Goal: Task Accomplishment & Management: Use online tool/utility

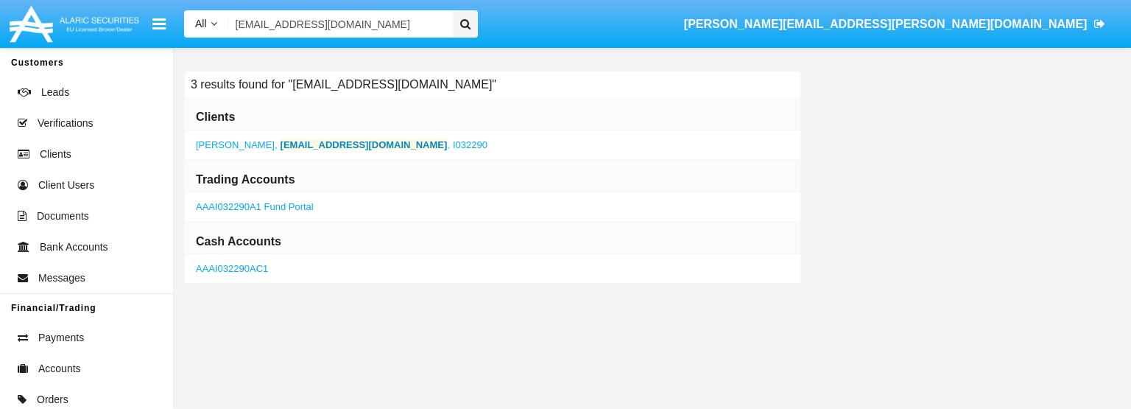
type input "[EMAIL_ADDRESS][DOMAIN_NAME]"
click at [303, 141] on b "[EMAIL_ADDRESS][DOMAIN_NAME]" at bounding box center [364, 144] width 167 height 11
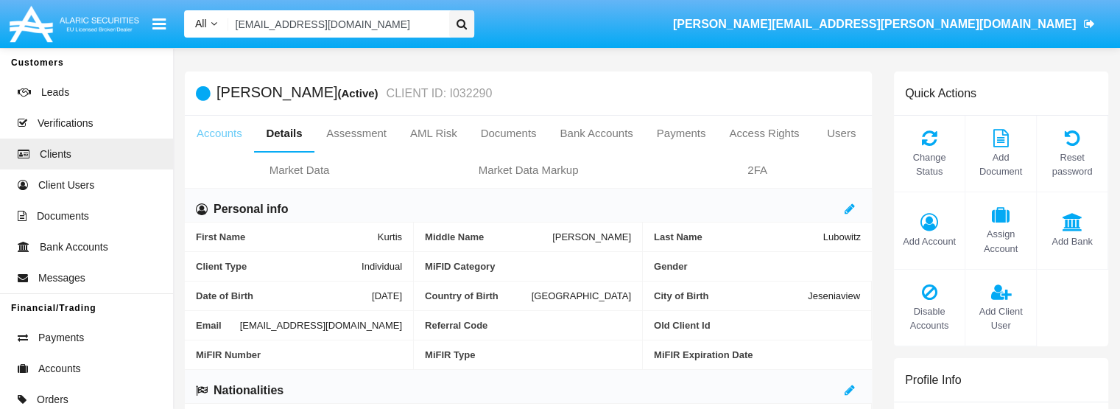
click at [209, 135] on link "Accounts" at bounding box center [219, 133] width 69 height 35
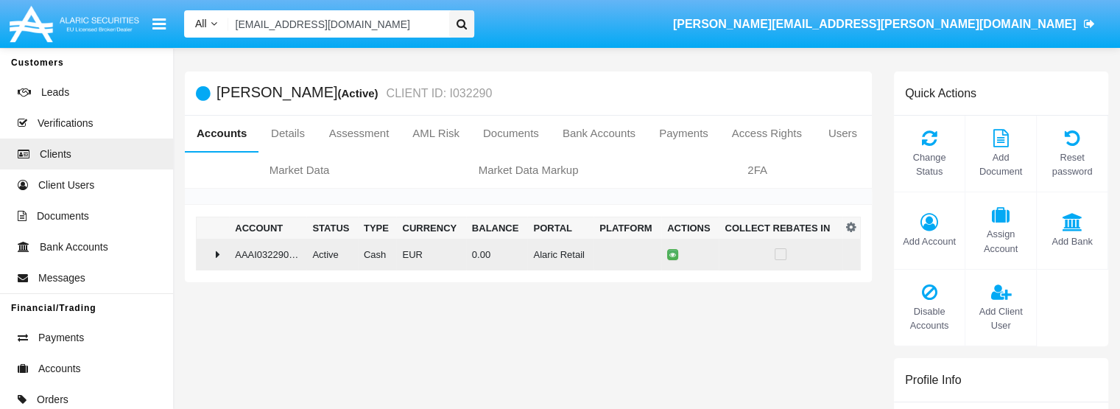
click at [218, 258] on icon at bounding box center [218, 254] width 4 height 12
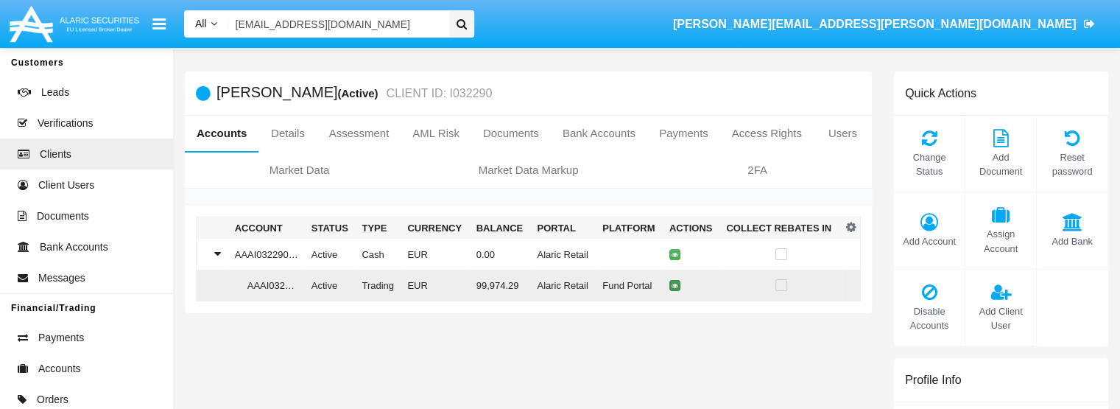
click at [674, 286] on icon at bounding box center [675, 285] width 7 height 7
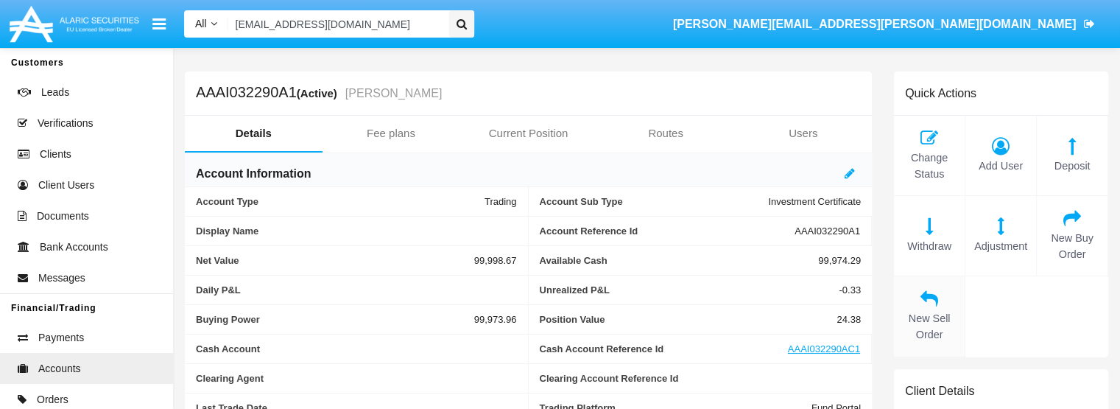
click at [931, 300] on icon at bounding box center [929, 298] width 56 height 18
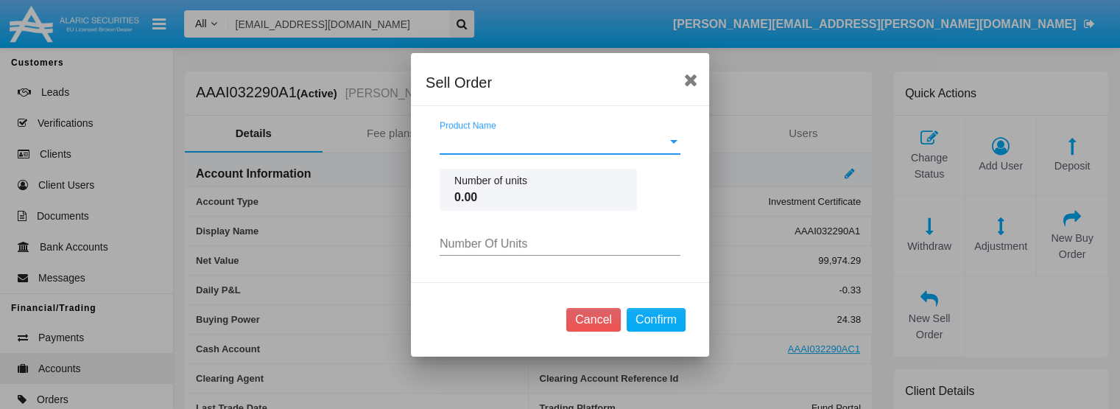
click at [554, 144] on span "Product Name" at bounding box center [554, 141] width 228 height 13
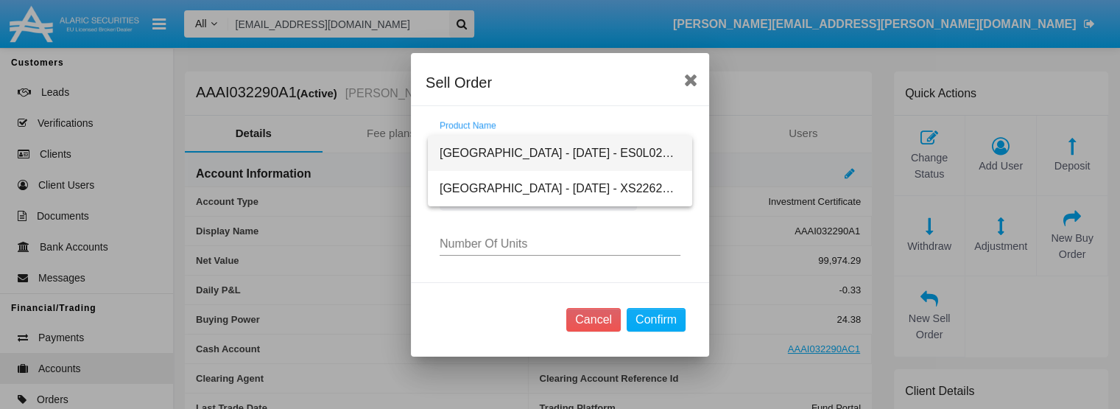
click at [498, 152] on span "[GEOGRAPHIC_DATA] - [DATE] - ES0L02603063" at bounding box center [560, 152] width 241 height 35
